Goal: Transaction & Acquisition: Purchase product/service

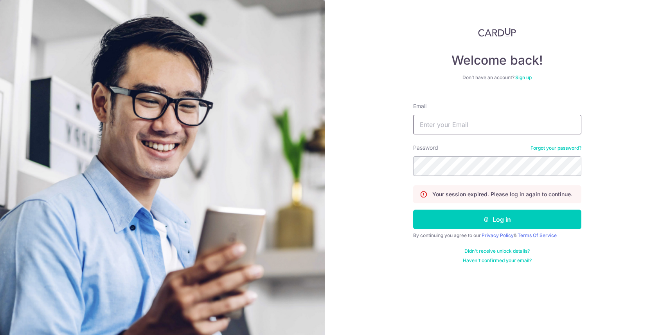
click at [434, 121] on input "Email" at bounding box center [497, 125] width 168 height 20
type input "[EMAIL_ADDRESS][DOMAIN_NAME]"
click at [413, 209] on button "Log in" at bounding box center [497, 219] width 168 height 20
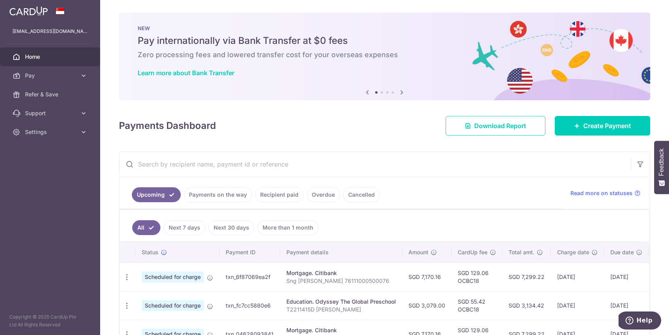
scroll to position [2, 0]
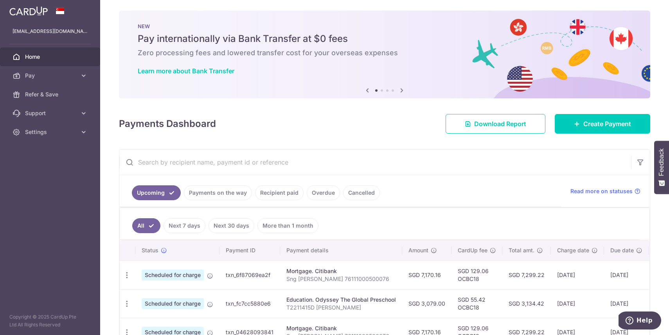
click at [271, 168] on input "text" at bounding box center [375, 161] width 512 height 25
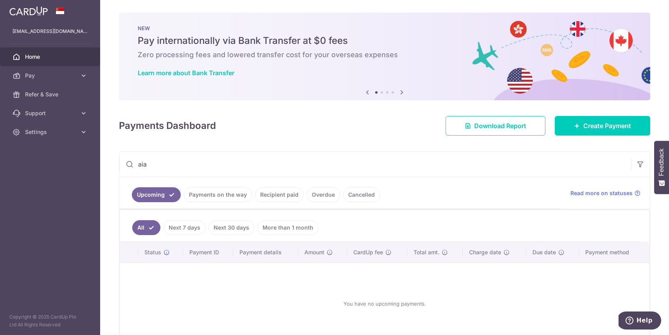
scroll to position [40, 0]
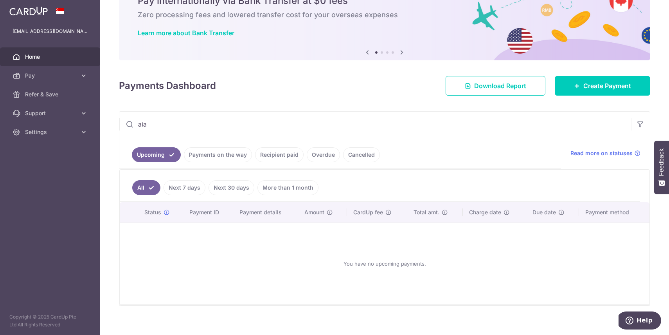
type input "aia"
click at [286, 154] on link "Recipient paid" at bounding box center [279, 154] width 49 height 15
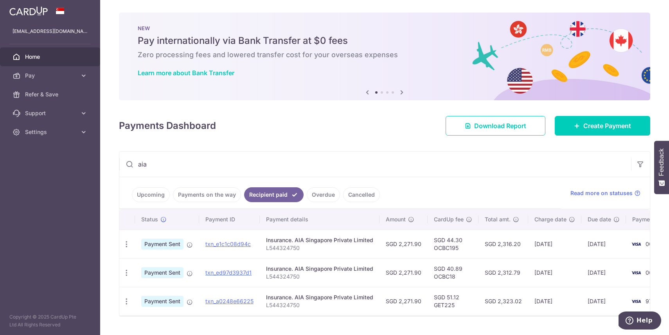
scroll to position [18, 0]
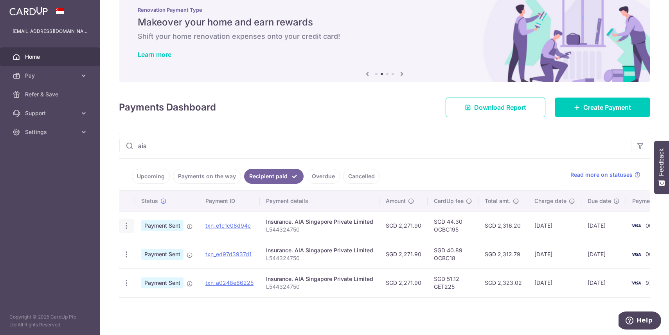
click at [128, 222] on icon "button" at bounding box center [126, 226] width 8 height 8
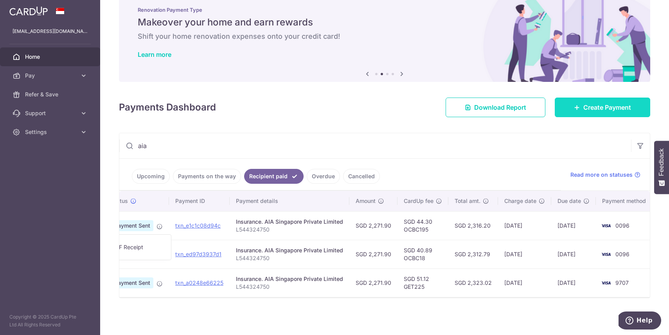
click at [607, 102] on link "Create Payment" at bounding box center [602, 107] width 95 height 20
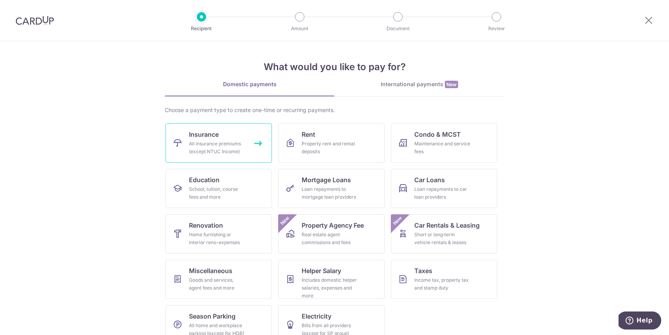
click at [216, 151] on div "All insurance premiums (except NTUC Income)" at bounding box center [217, 148] width 56 height 16
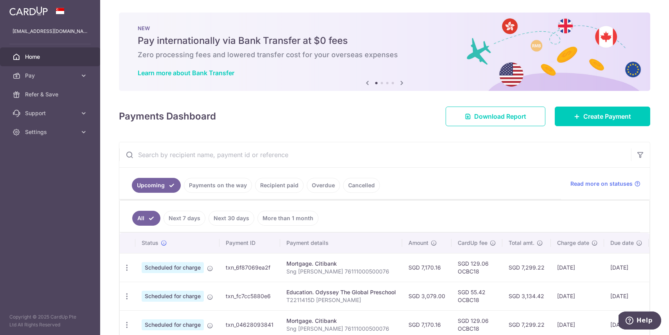
click at [279, 183] on link "Recipient paid" at bounding box center [279, 185] width 49 height 15
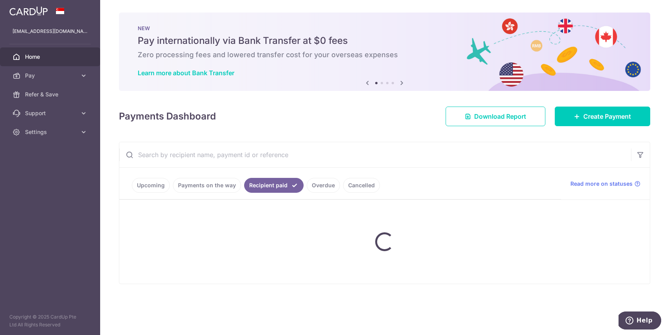
click at [271, 157] on input "text" at bounding box center [375, 154] width 512 height 25
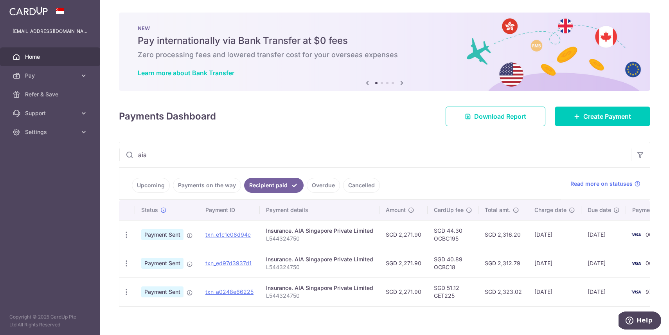
scroll to position [9, 0]
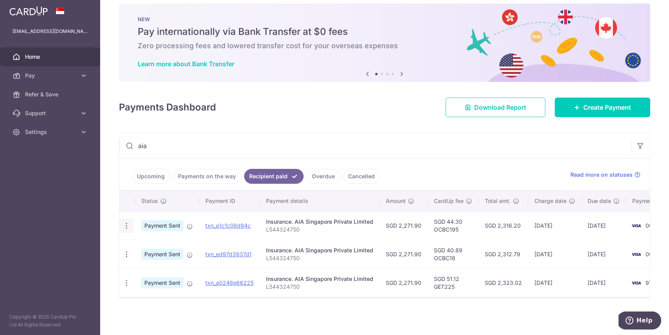
type input "aia"
click at [126, 227] on icon "button" at bounding box center [126, 226] width 8 height 8
click at [159, 244] on span "PDF Receipt" at bounding box center [168, 247] width 53 height 8
click at [605, 107] on span "Create Payment" at bounding box center [607, 107] width 48 height 9
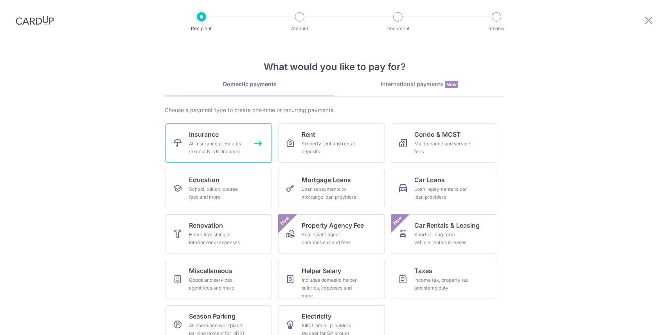
click at [216, 142] on div "All insurance premiums (except NTUC Income)" at bounding box center [217, 148] width 56 height 16
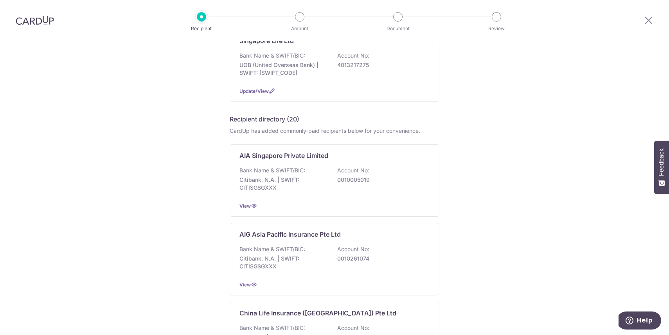
scroll to position [415, 0]
click at [308, 166] on div "Bank Name & SWIFT/BIC: Citibank, N.A. | SWIFT: CITISGSGXXX Account No: 00100050…" at bounding box center [335, 180] width 190 height 29
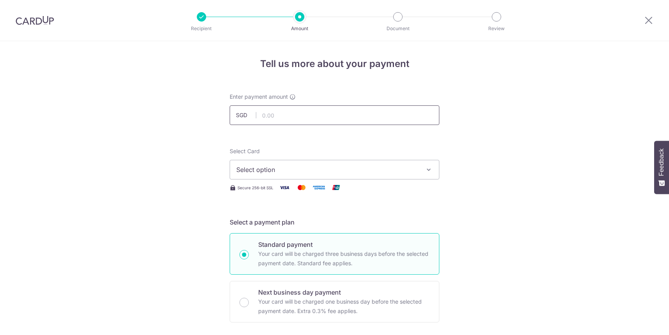
click at [278, 110] on input "text" at bounding box center [335, 115] width 210 height 20
click at [643, 20] on div at bounding box center [648, 20] width 41 height 41
click at [647, 20] on icon at bounding box center [648, 20] width 9 height 10
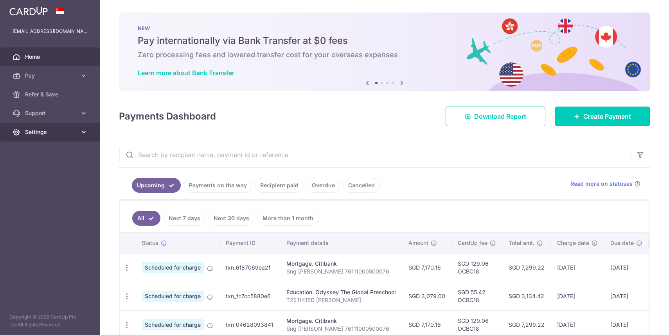
click at [40, 134] on span "Settings" at bounding box center [51, 132] width 52 height 8
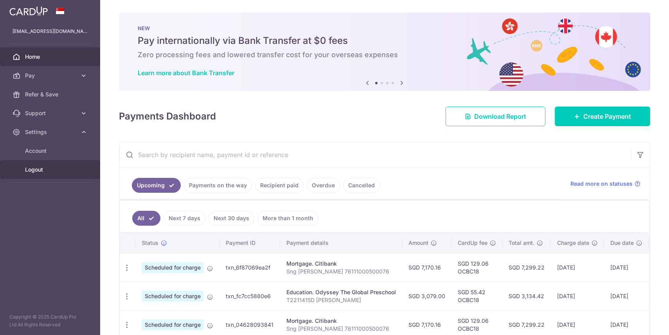
click at [32, 170] on span "Logout" at bounding box center [51, 170] width 52 height 8
